Goal: Information Seeking & Learning: Learn about a topic

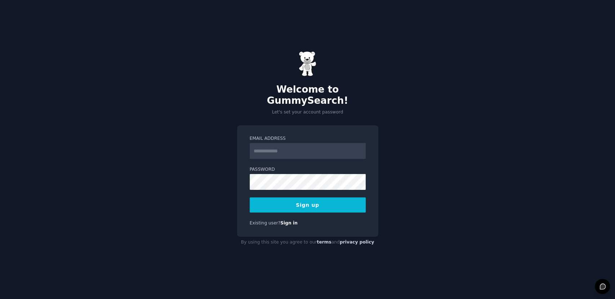
click at [285, 147] on input "Email Address" at bounding box center [308, 151] width 116 height 16
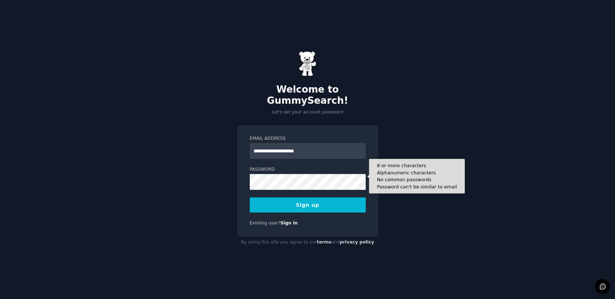
type input "**********"
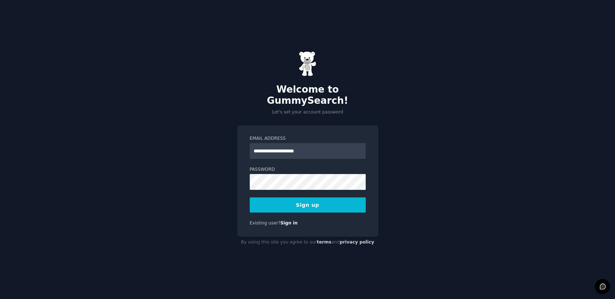
click at [285, 201] on button "Sign up" at bounding box center [308, 204] width 116 height 15
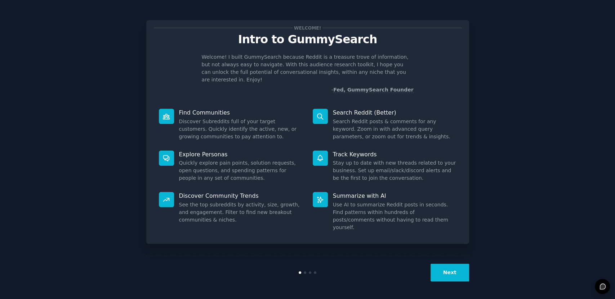
click at [450, 266] on button "Next" at bounding box center [450, 273] width 39 height 18
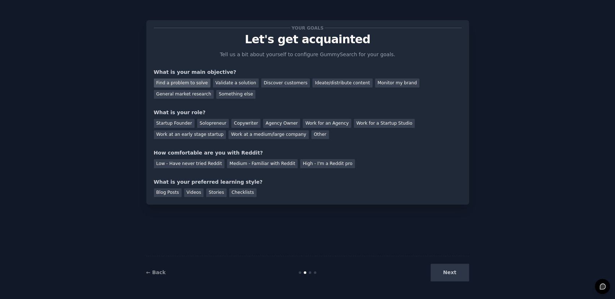
click at [187, 82] on div "Find a problem to solve" at bounding box center [182, 83] width 57 height 9
click at [226, 130] on div "Work at an early stage startup" at bounding box center [190, 134] width 72 height 9
click at [234, 124] on div "Copywriter" at bounding box center [245, 123] width 29 height 9
click at [246, 165] on div "Medium - Familiar with Reddit" at bounding box center [262, 163] width 71 height 9
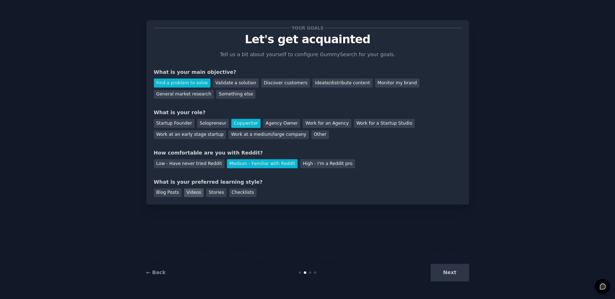
click at [186, 192] on div "Videos" at bounding box center [194, 192] width 20 height 9
click at [169, 192] on div "Blog Posts" at bounding box center [168, 192] width 28 height 9
click at [200, 121] on div "Solopreneur" at bounding box center [213, 123] width 32 height 9
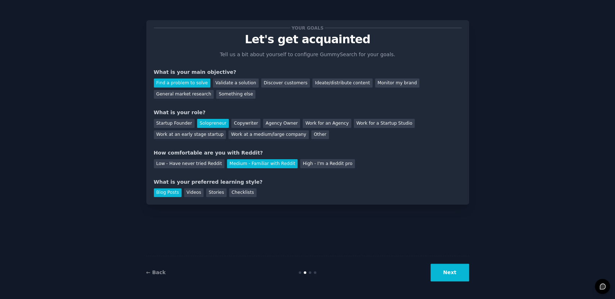
click at [454, 275] on button "Next" at bounding box center [450, 273] width 39 height 18
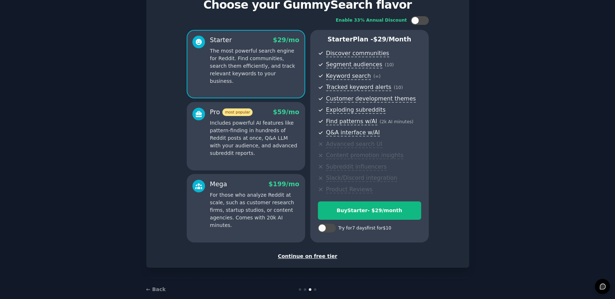
scroll to position [40, 0]
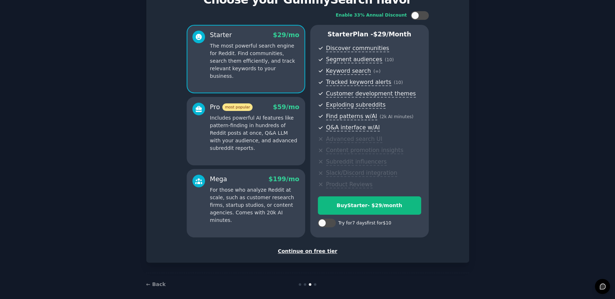
click at [321, 252] on div "Continue on free tier" at bounding box center [308, 252] width 308 height 8
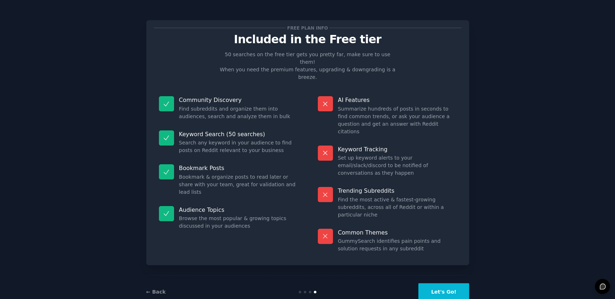
click at [450, 283] on button "Let's Go!" at bounding box center [443, 292] width 50 height 18
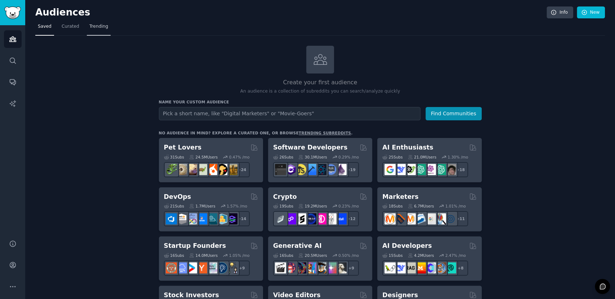
click at [93, 31] on link "Trending" at bounding box center [99, 28] width 24 height 15
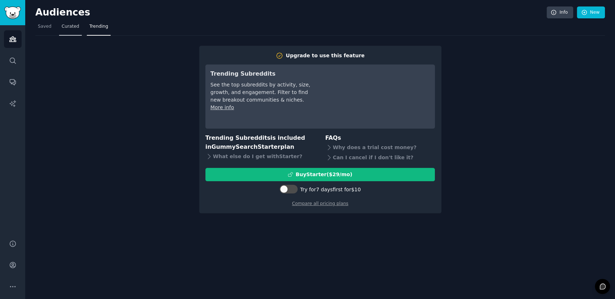
click at [62, 30] on span "Curated" at bounding box center [71, 26] width 18 height 6
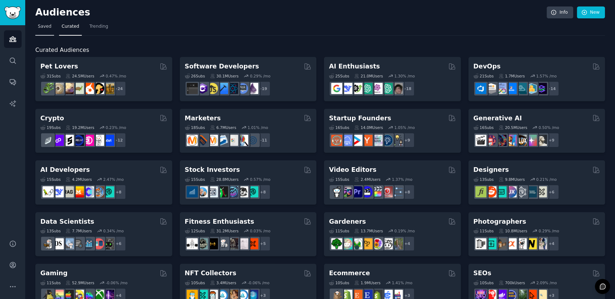
click at [47, 28] on span "Saved" at bounding box center [45, 26] width 14 height 6
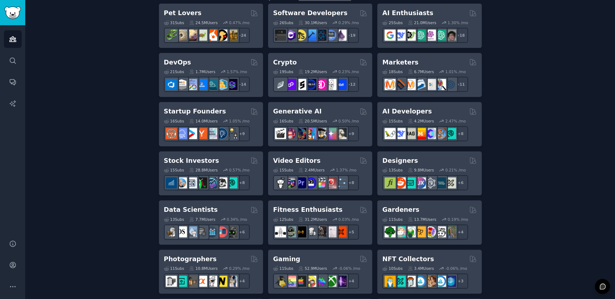
scroll to position [198, 0]
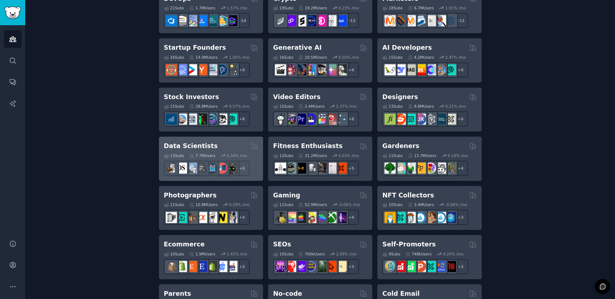
click at [187, 142] on h2 "Data Scientists" at bounding box center [191, 146] width 54 height 9
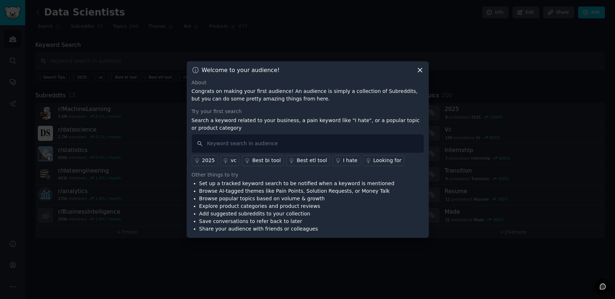
click at [418, 68] on icon at bounding box center [420, 70] width 4 height 4
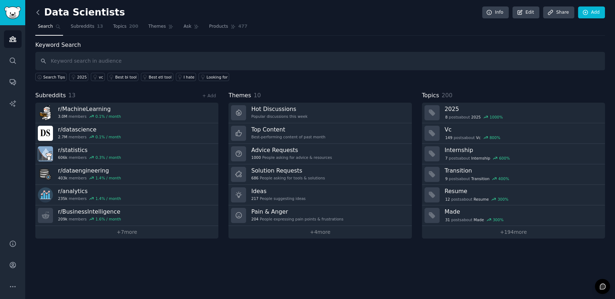
click at [37, 15] on icon at bounding box center [38, 13] width 8 height 8
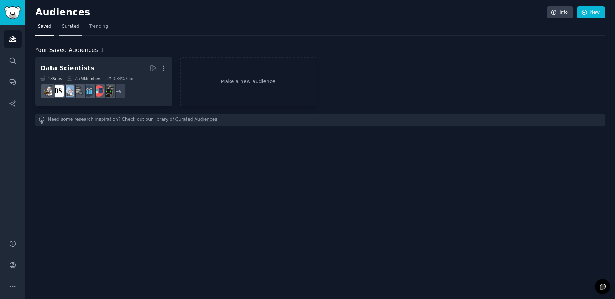
click at [69, 26] on span "Curated" at bounding box center [71, 26] width 18 height 6
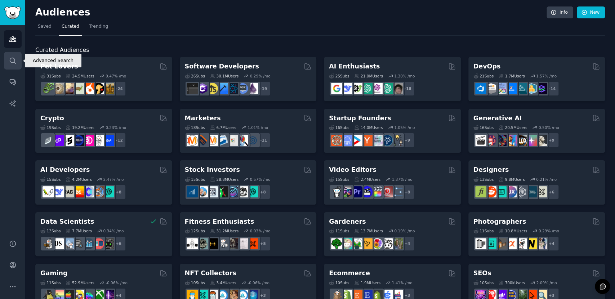
click at [14, 63] on icon "Sidebar" at bounding box center [13, 61] width 8 height 8
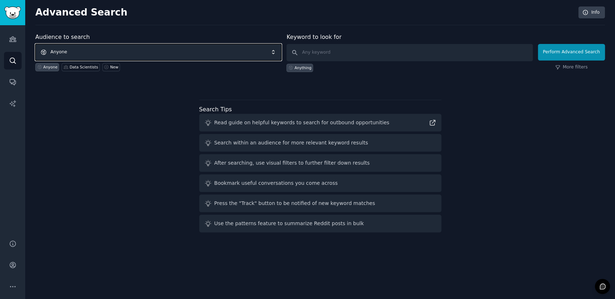
click at [115, 52] on span "Anyone" at bounding box center [158, 52] width 246 height 17
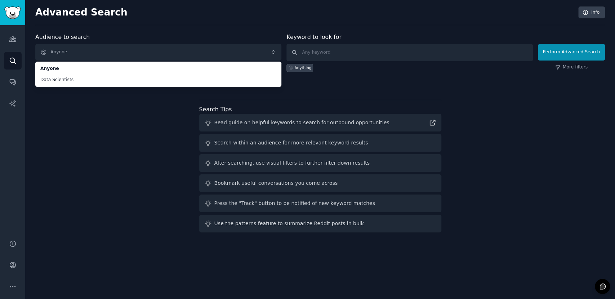
click at [94, 139] on div "Audience to search Anyone Anyone Data Scientists Anyone Data Scientists New Key…" at bounding box center [320, 134] width 570 height 203
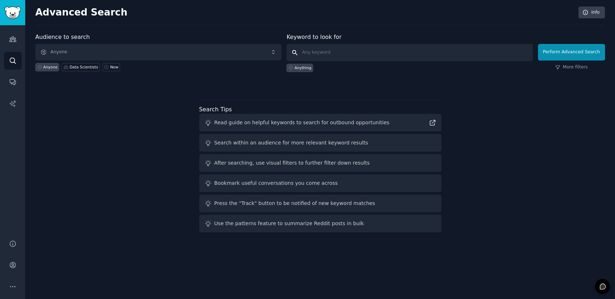
click at [328, 50] on input "text" at bounding box center [409, 52] width 246 height 17
type input "machine learning"
click button "Perform Advanced Search" at bounding box center [571, 52] width 67 height 17
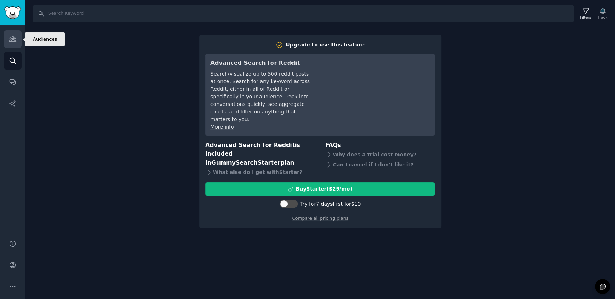
click at [9, 44] on link "Audiences" at bounding box center [13, 39] width 18 height 18
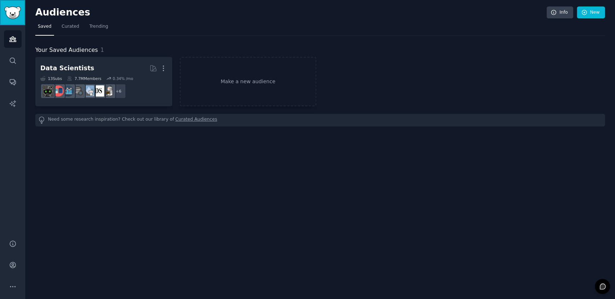
click at [17, 13] on img "Sidebar" at bounding box center [12, 12] width 17 height 13
click at [46, 9] on h2 "Audiences" at bounding box center [290, 13] width 511 height 12
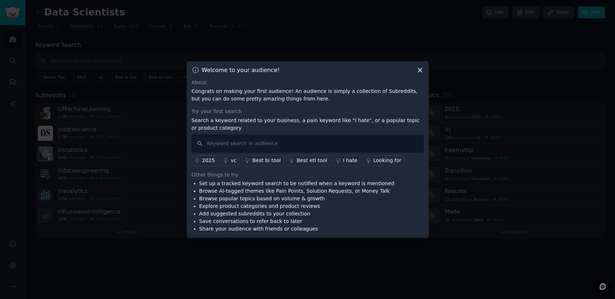
click at [418, 71] on icon at bounding box center [420, 70] width 4 height 4
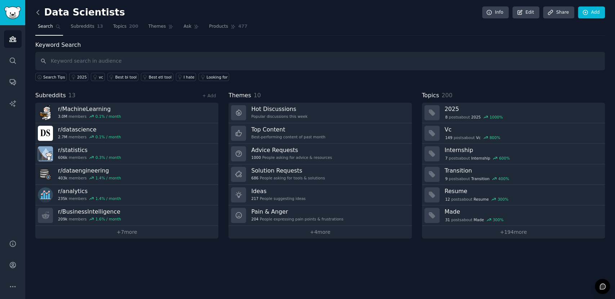
click at [38, 12] on icon at bounding box center [38, 13] width 8 height 8
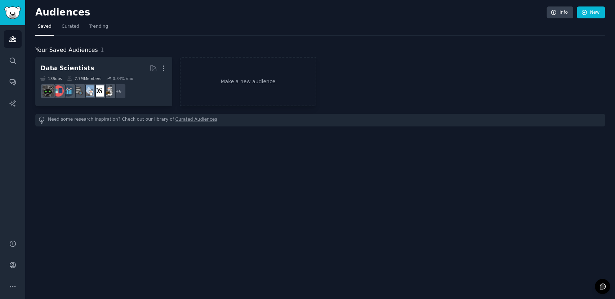
click at [38, 12] on h2 "Audiences" at bounding box center [290, 13] width 511 height 12
click at [15, 55] on link "Search" at bounding box center [13, 61] width 18 height 18
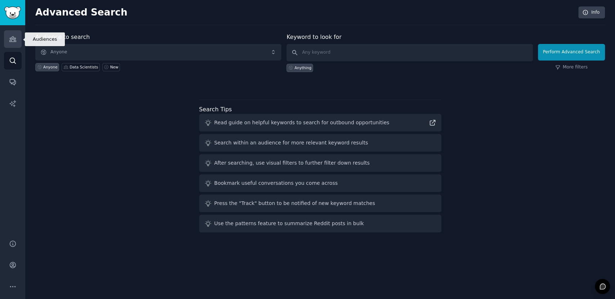
click at [17, 35] on link "Audiences" at bounding box center [13, 39] width 18 height 18
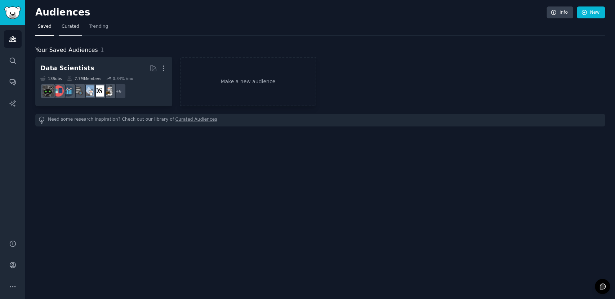
click at [72, 23] on span "Curated" at bounding box center [71, 26] width 18 height 6
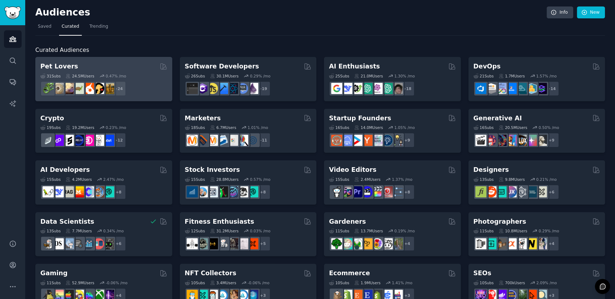
click at [126, 61] on div "Pet Lovers 31 Sub s 24.5M Users 0.47 % /mo + 24" at bounding box center [103, 79] width 137 height 44
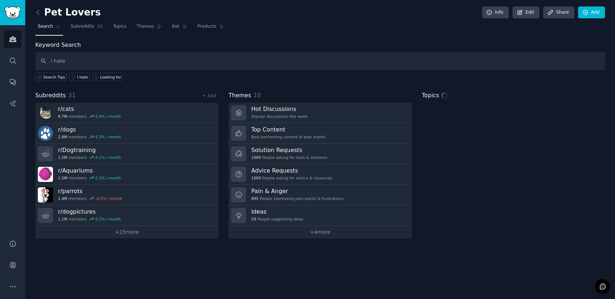
type input "i hate"
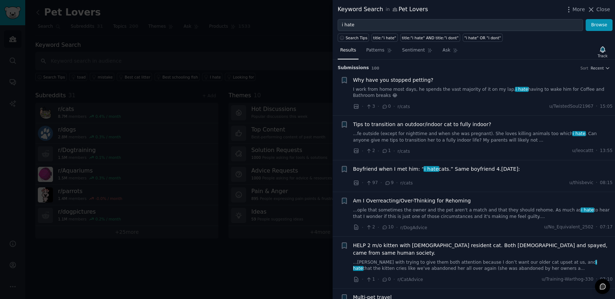
click at [199, 139] on div at bounding box center [307, 149] width 615 height 299
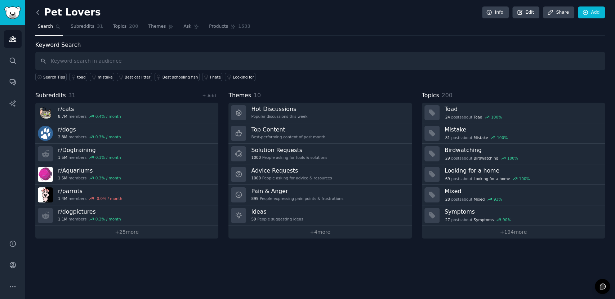
click at [38, 12] on icon at bounding box center [38, 13] width 8 height 8
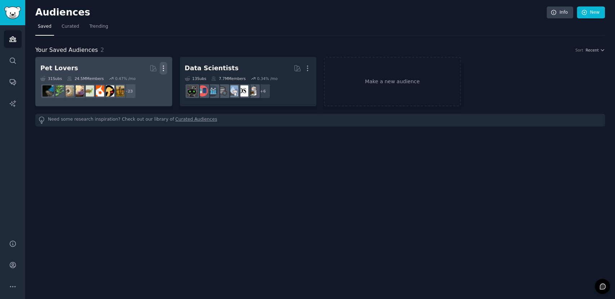
click at [163, 67] on icon "button" at bounding box center [164, 69] width 8 height 8
click at [141, 82] on p "Delete" at bounding box center [143, 84] width 17 height 8
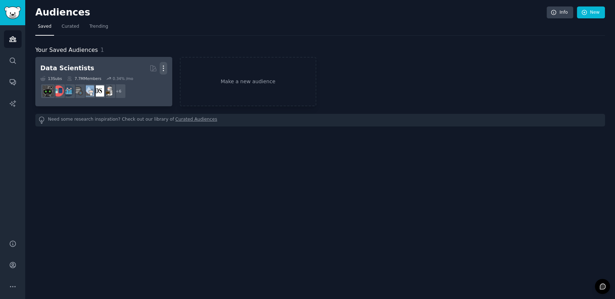
click at [164, 69] on icon "button" at bounding box center [164, 69] width 8 height 8
click at [138, 86] on p "Delete" at bounding box center [143, 84] width 17 height 8
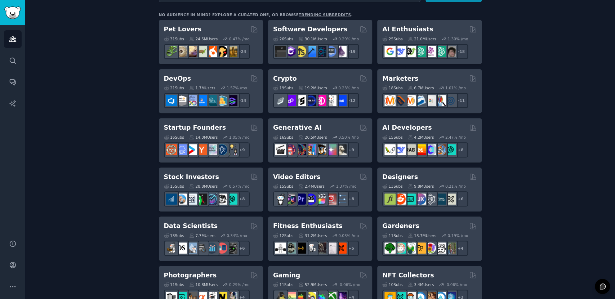
scroll to position [119, 0]
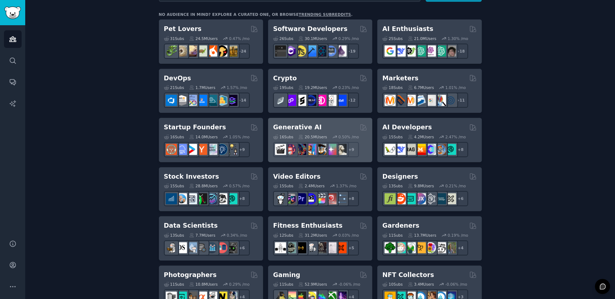
click at [289, 126] on h2 "Generative AI" at bounding box center [297, 127] width 49 height 9
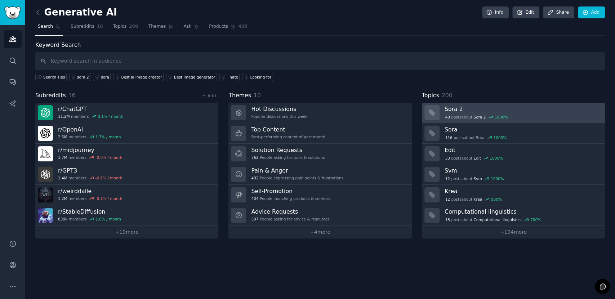
click at [443, 109] on link "Sora 2 40 post s about Sora 2 1000 %" at bounding box center [513, 113] width 183 height 21
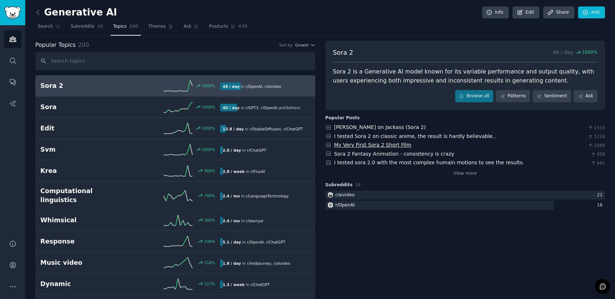
click at [348, 144] on link "My Very First Sora 2 Short Film" at bounding box center [372, 145] width 77 height 6
click at [395, 151] on link "Sora 2 Fantasy Animation - consistency is crazy" at bounding box center [394, 154] width 120 height 6
